Goal: Transaction & Acquisition: Book appointment/travel/reservation

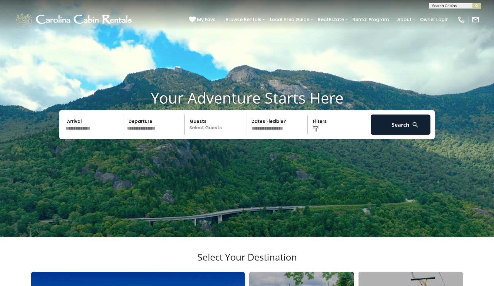
scroll to position [12, 0]
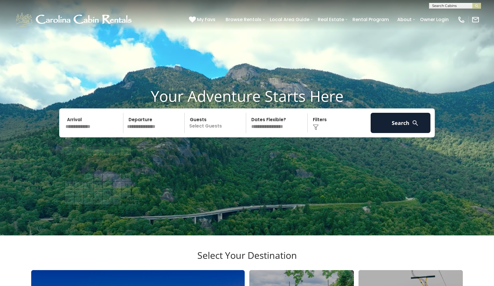
click at [85, 133] on input "text" at bounding box center [94, 123] width 60 height 20
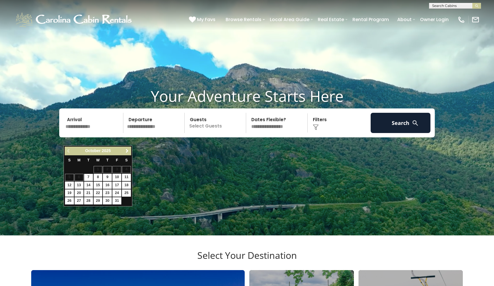
click at [127, 151] on span "Next" at bounding box center [127, 150] width 5 height 5
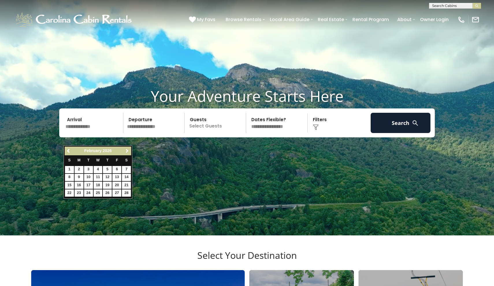
click at [127, 151] on span "Next" at bounding box center [127, 150] width 5 height 5
click at [105, 177] on link "12" at bounding box center [107, 177] width 9 height 7
type input "*******"
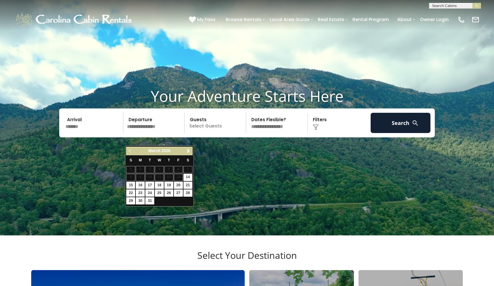
click at [130, 185] on link "15" at bounding box center [130, 184] width 9 height 7
type input "*******"
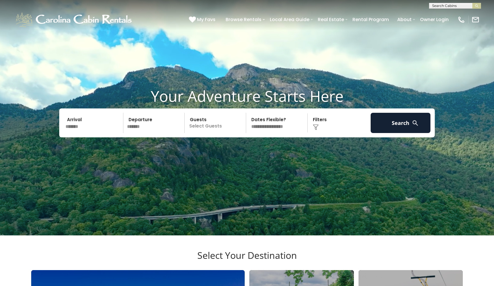
click at [223, 133] on p "Select Guests" at bounding box center [215, 123] width 59 height 20
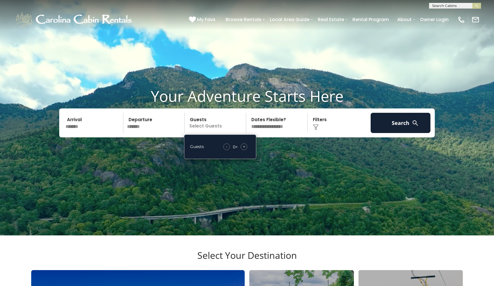
click at [242, 150] on div "+" at bounding box center [244, 146] width 7 height 7
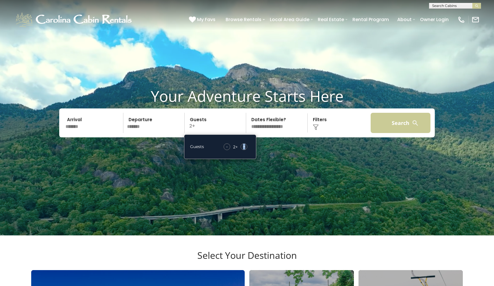
click at [381, 133] on button "Search" at bounding box center [401, 123] width 60 height 20
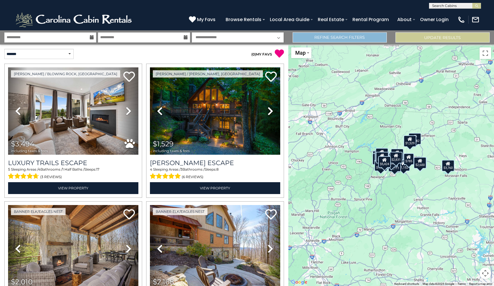
click at [316, 38] on link "Refine Search Filters" at bounding box center [340, 37] width 94 height 10
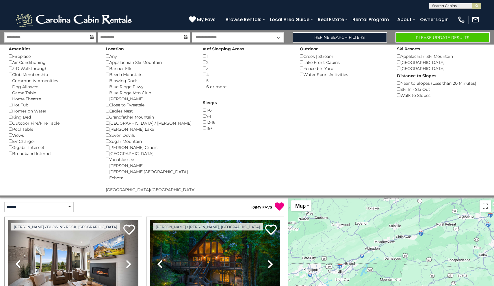
click at [413, 39] on button "Please Update Results" at bounding box center [442, 37] width 94 height 10
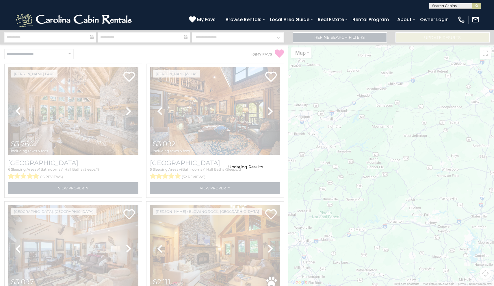
click at [53, 55] on div "Updating Results..." at bounding box center [247, 157] width 494 height 255
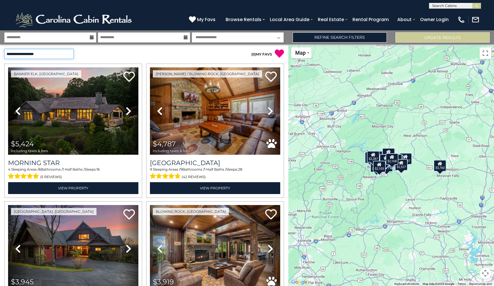
select select "*********"
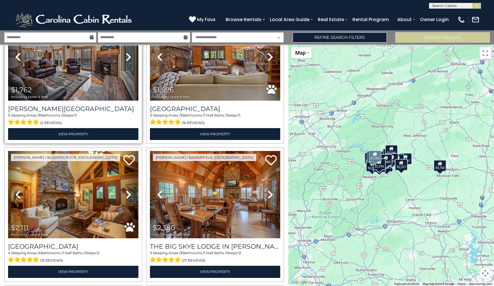
scroll to position [55, 0]
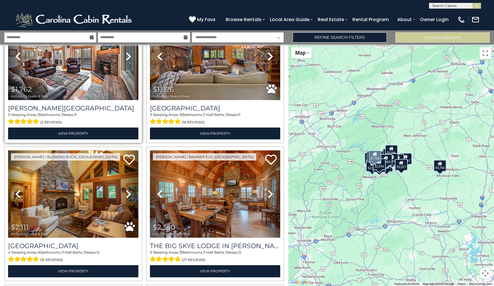
scroll to position [55, 0]
